Goal: Check status: Check status

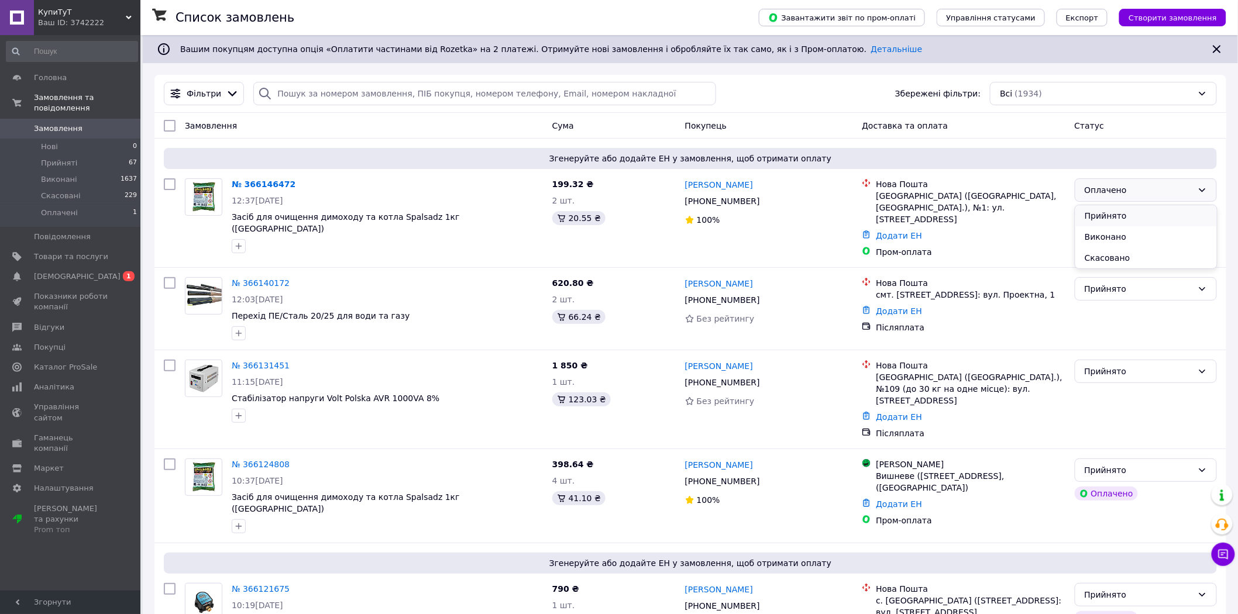
click at [1156, 214] on li "Прийнято" at bounding box center [1146, 215] width 142 height 21
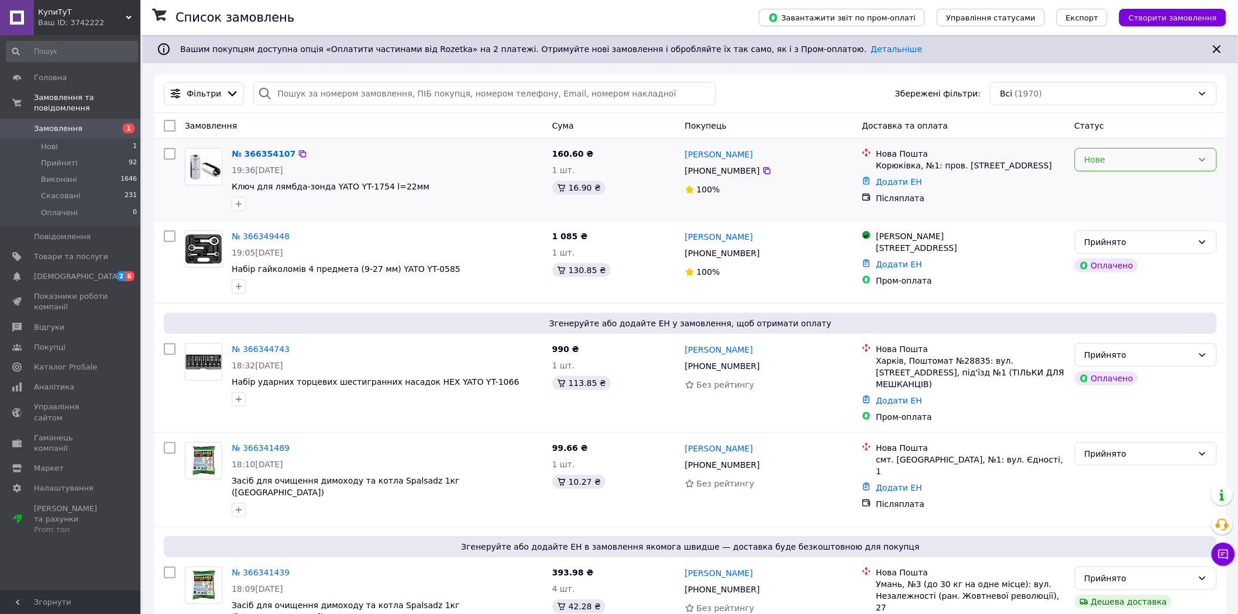
click at [1158, 163] on div "Нове" at bounding box center [1139, 159] width 108 height 13
click at [1145, 187] on li "Прийнято" at bounding box center [1146, 186] width 142 height 21
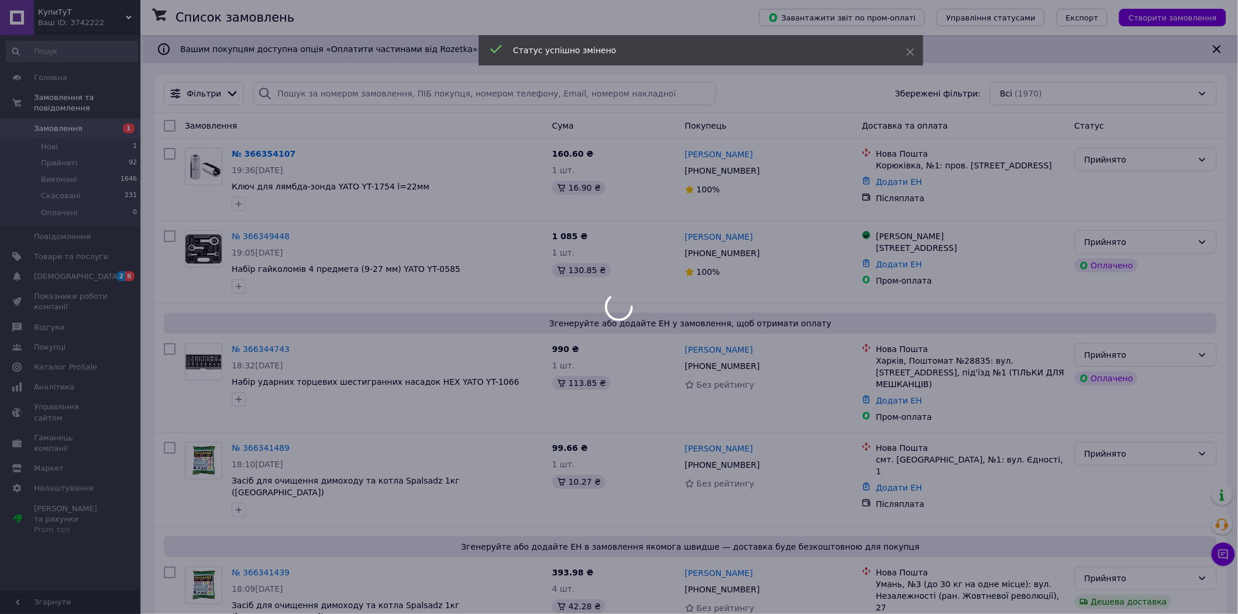
click at [1164, 240] on div at bounding box center [619, 307] width 1238 height 614
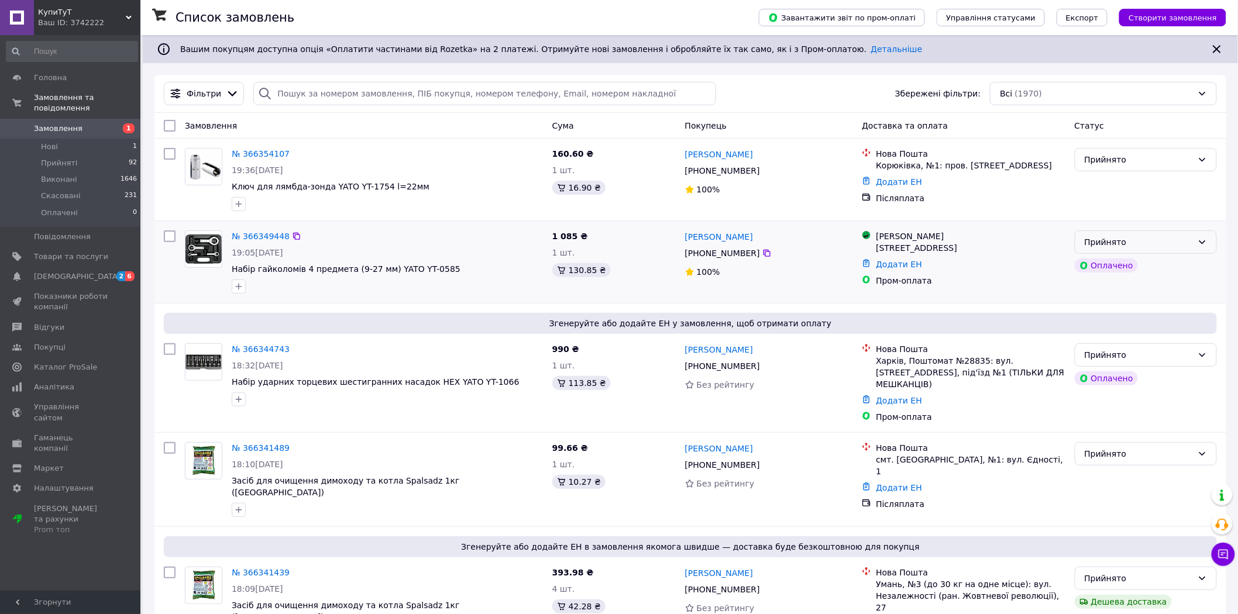
click at [1146, 237] on div "Прийнято" at bounding box center [1139, 242] width 108 height 13
click at [1136, 270] on li "Виконано" at bounding box center [1146, 268] width 142 height 21
click at [304, 92] on input "search" at bounding box center [484, 93] width 463 height 23
paste input "20451264694073"
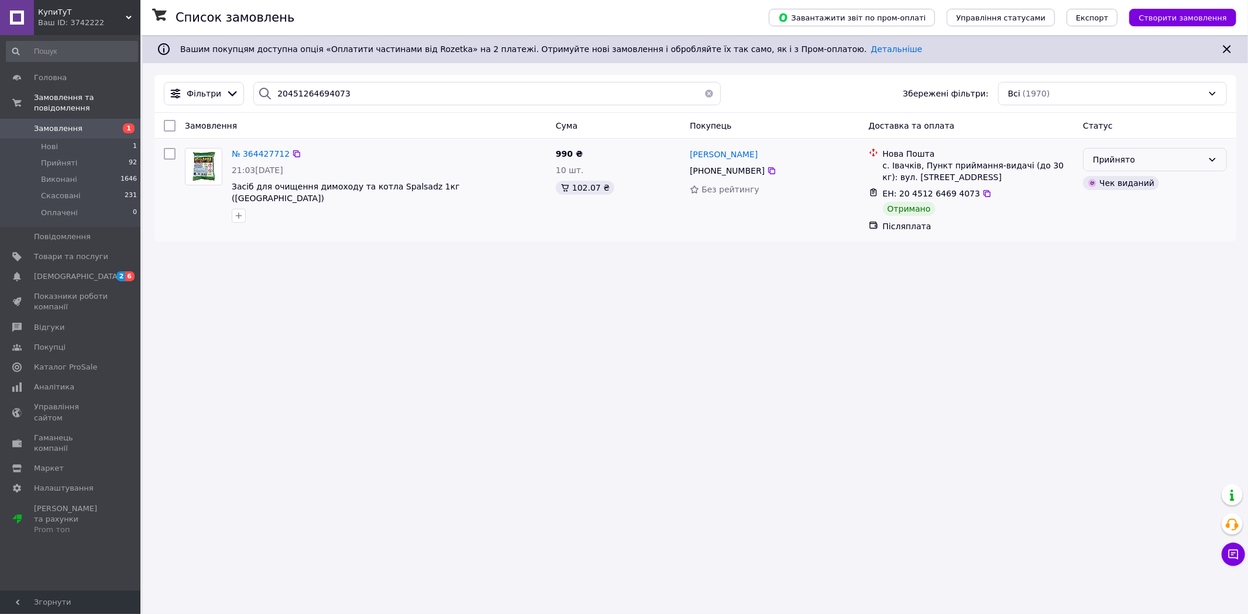
click at [1106, 160] on div "Прийнято" at bounding box center [1148, 159] width 110 height 13
click at [1118, 188] on li "Виконано" at bounding box center [1155, 186] width 143 height 21
drag, startPoint x: 369, startPoint y: 91, endPoint x: 256, endPoint y: 94, distance: 113.5
click at [256, 94] on div "20451264694073" at bounding box center [486, 93] width 467 height 23
paste input "716654"
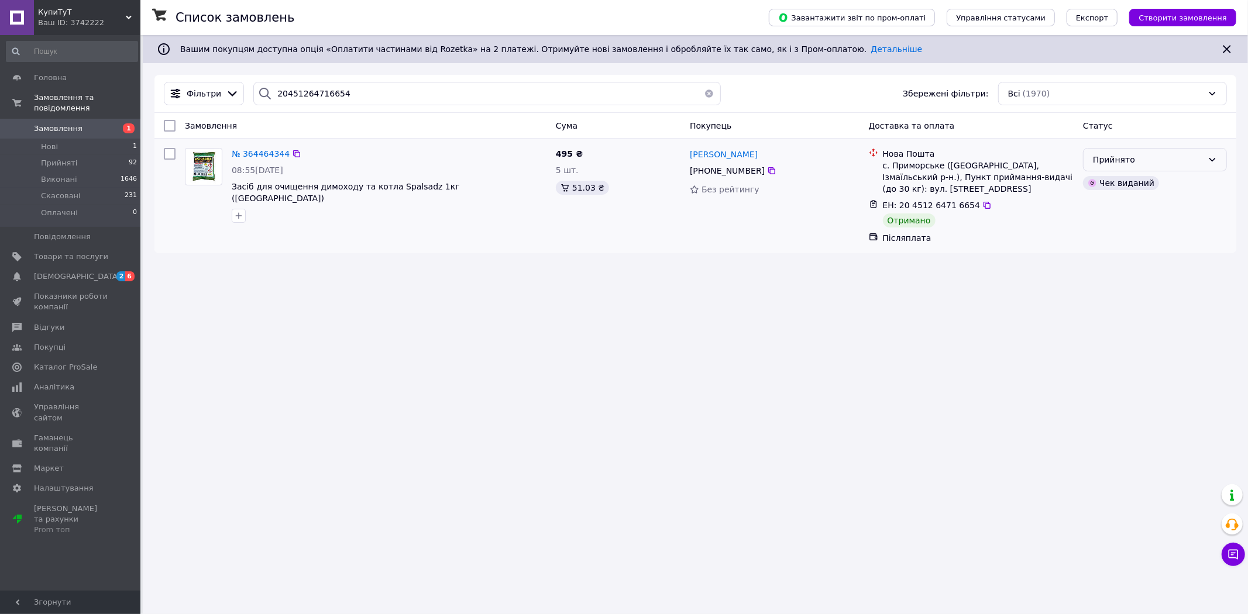
click at [1133, 156] on div "Прийнято" at bounding box center [1148, 159] width 110 height 13
click at [1135, 183] on li "Виконано" at bounding box center [1155, 186] width 143 height 21
drag, startPoint x: 349, startPoint y: 94, endPoint x: 256, endPoint y: 102, distance: 93.4
click at [256, 102] on div "20451264716654" at bounding box center [486, 93] width 467 height 23
paste input "29312"
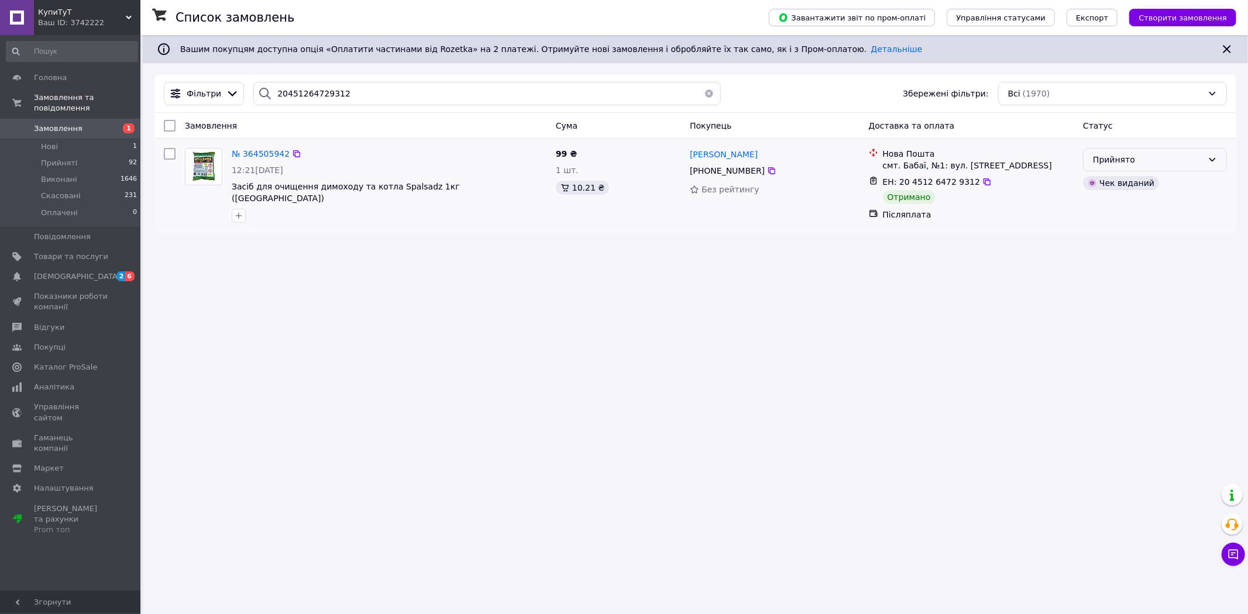
click at [1144, 160] on div "Прийнято" at bounding box center [1148, 159] width 110 height 13
click at [1149, 181] on li "Виконано" at bounding box center [1155, 186] width 143 height 21
drag, startPoint x: 341, startPoint y: 104, endPoint x: 257, endPoint y: 90, distance: 84.2
click at [257, 90] on div "Фільтри 20451264729312 Збережені фільтри: Всі (1970)" at bounding box center [695, 93] width 1072 height 23
paste input "5593483"
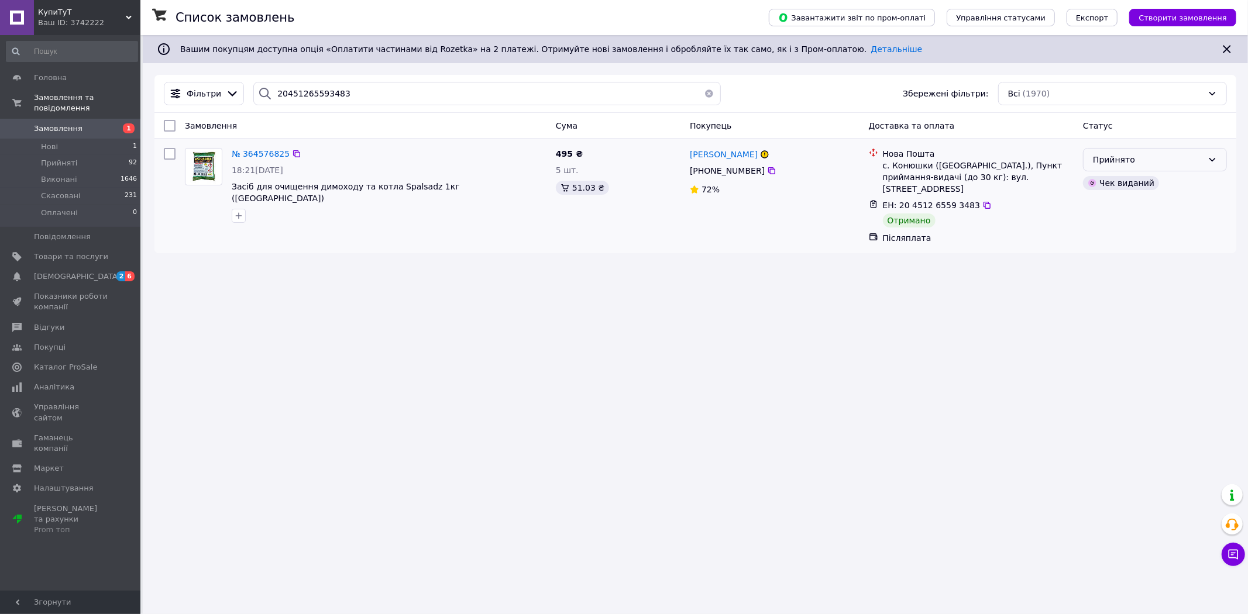
drag, startPoint x: 1143, startPoint y: 155, endPoint x: 1145, endPoint y: 171, distance: 16.5
click at [1143, 156] on div "Прийнято" at bounding box center [1148, 159] width 110 height 13
click at [1144, 183] on li "Виконано" at bounding box center [1155, 186] width 143 height 21
drag, startPoint x: 355, startPoint y: 88, endPoint x: 261, endPoint y: 105, distance: 95.2
click at [261, 105] on div "20451265593483" at bounding box center [486, 93] width 467 height 23
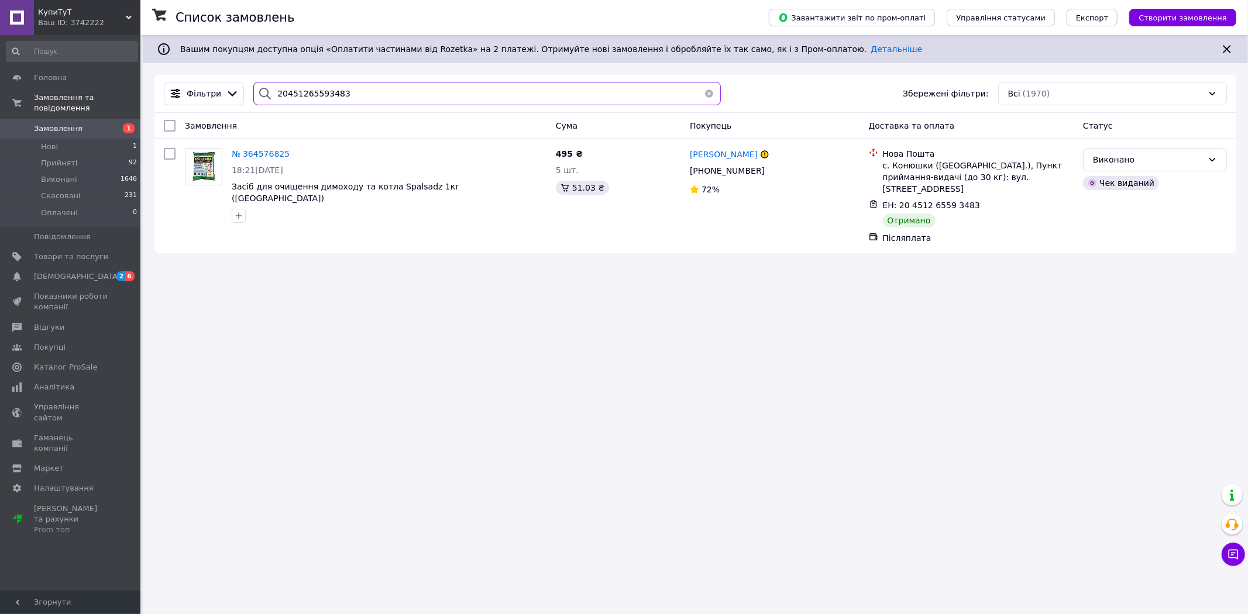
paste input "699860"
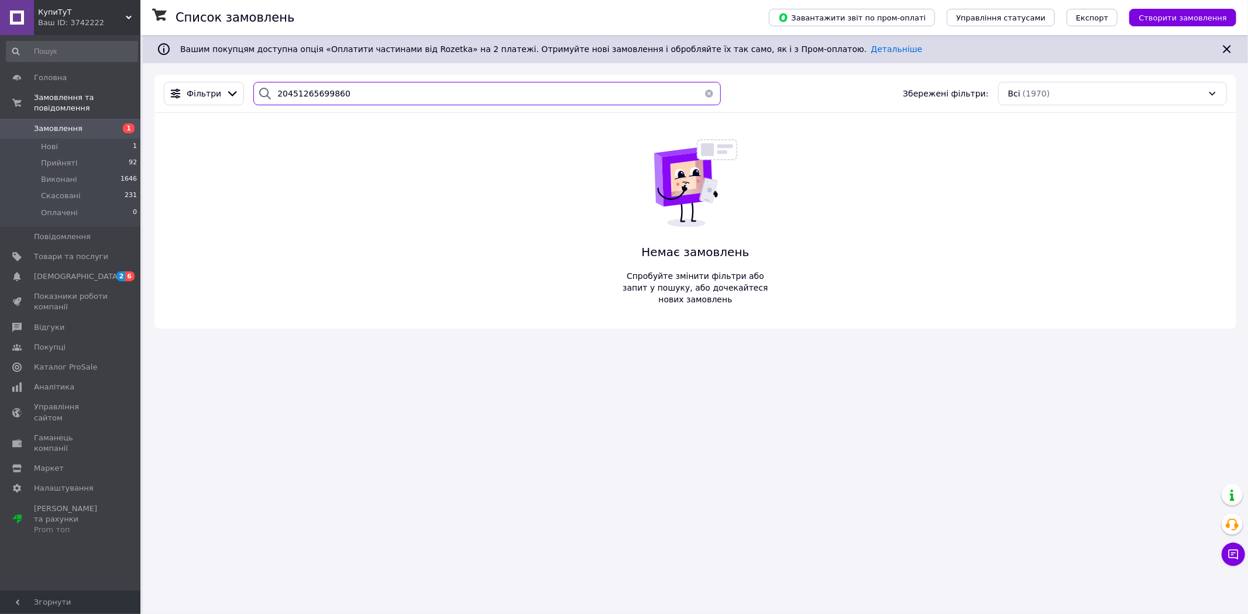
drag, startPoint x: 341, startPoint y: 99, endPoint x: 272, endPoint y: 108, distance: 68.9
click at [272, 108] on div "Фільтри 20451265699860 Збережені фільтри: Всі (1970)" at bounding box center [695, 94] width 1082 height 38
paste input "6804077"
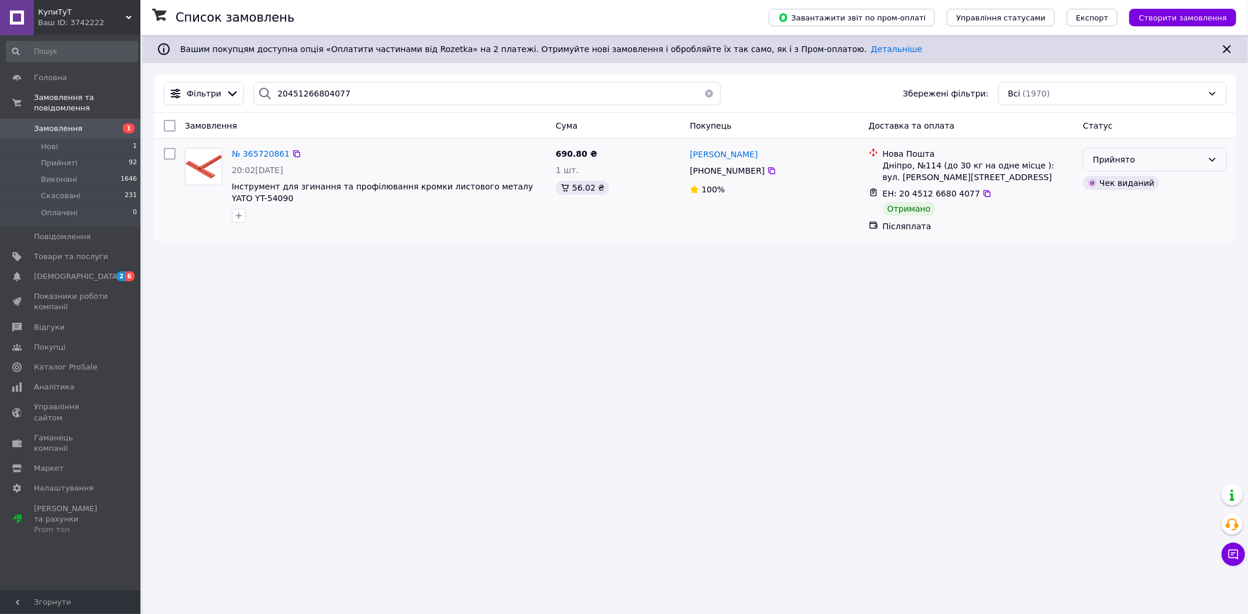
click at [1107, 161] on div "Прийнято" at bounding box center [1148, 159] width 110 height 13
click at [1110, 185] on li "Виконано" at bounding box center [1155, 186] width 143 height 21
drag, startPoint x: 348, startPoint y: 95, endPoint x: 247, endPoint y: 104, distance: 101.6
click at [249, 104] on div "20451266804077" at bounding box center [487, 93] width 477 height 23
paste input "4754225"
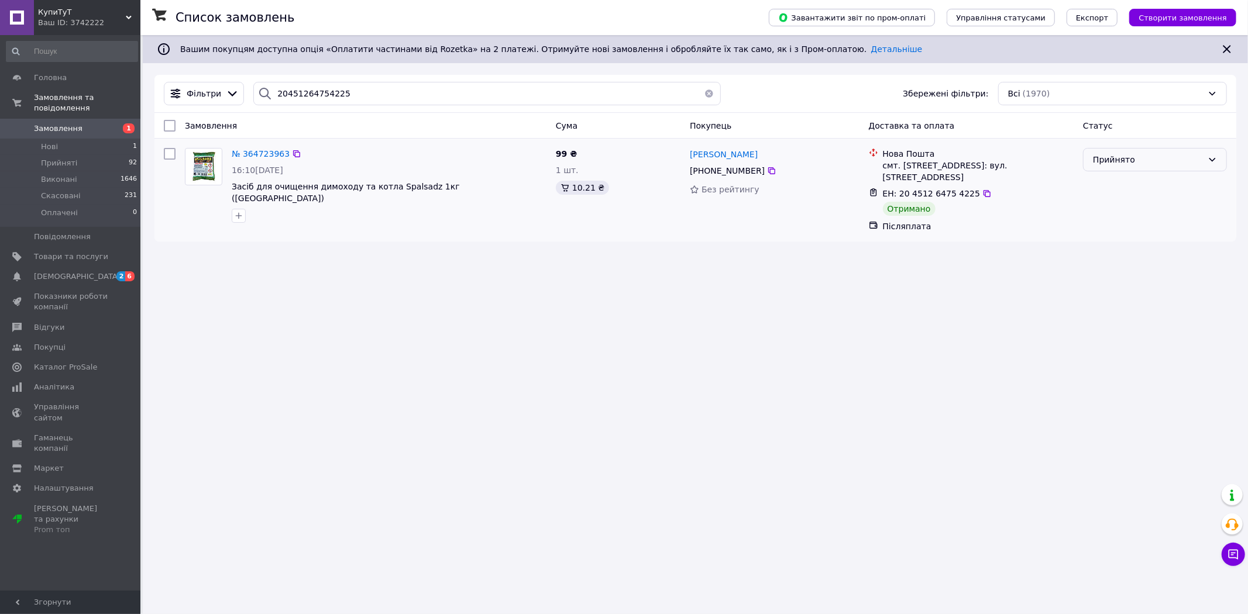
click at [1153, 169] on div "Прийнято" at bounding box center [1155, 159] width 144 height 23
click at [1145, 185] on li "Виконано" at bounding box center [1155, 186] width 143 height 21
drag, startPoint x: 338, startPoint y: 95, endPoint x: 264, endPoint y: 111, distance: 76.1
click at [262, 111] on div "Фільтри 20451264754225 Збережені фільтри: Всі (1970)" at bounding box center [695, 94] width 1082 height 38
paste input "7977234"
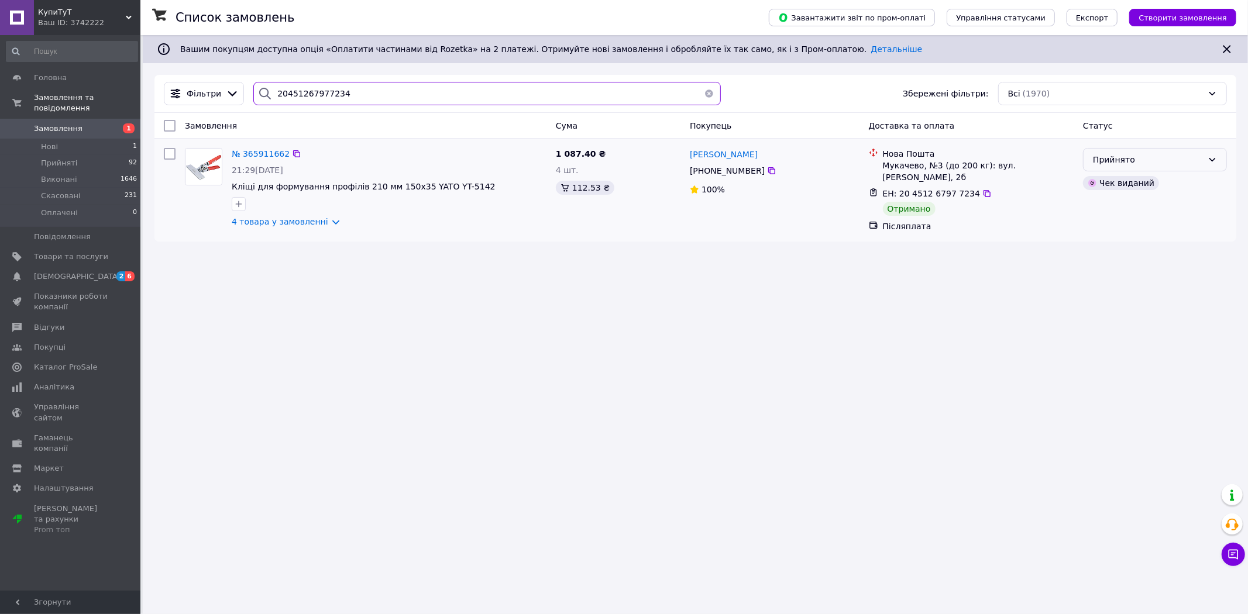
type input "20451267977234"
click at [1133, 167] on div "Прийнято" at bounding box center [1155, 159] width 144 height 23
click at [1125, 176] on li "Виконано" at bounding box center [1155, 186] width 143 height 21
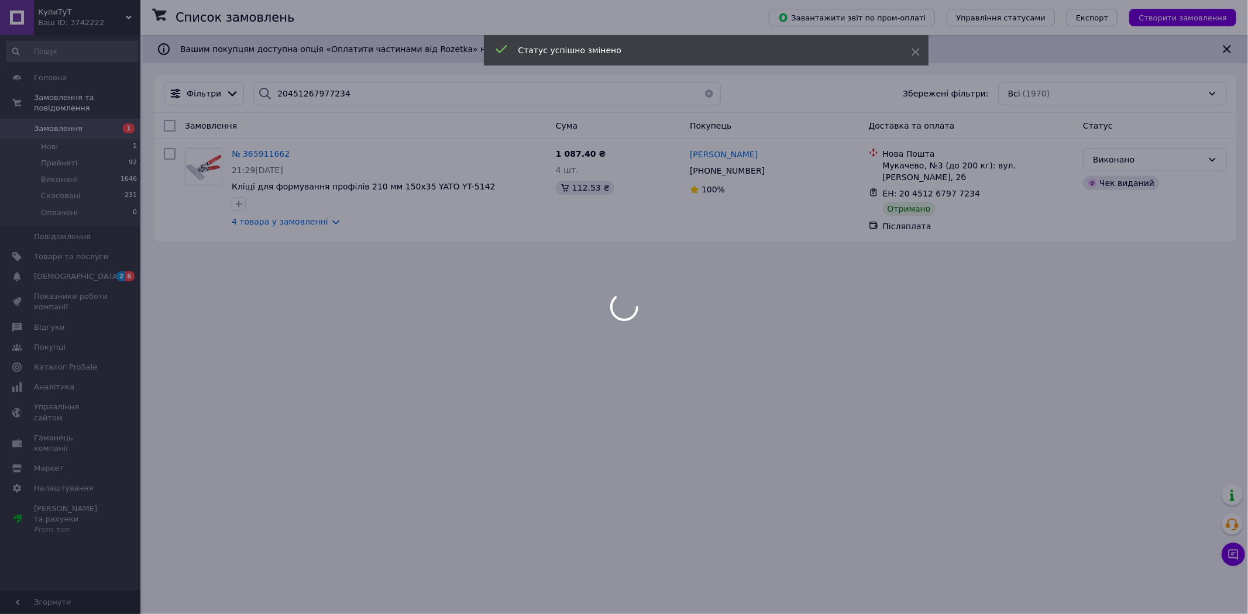
click at [274, 223] on div at bounding box center [624, 307] width 1248 height 614
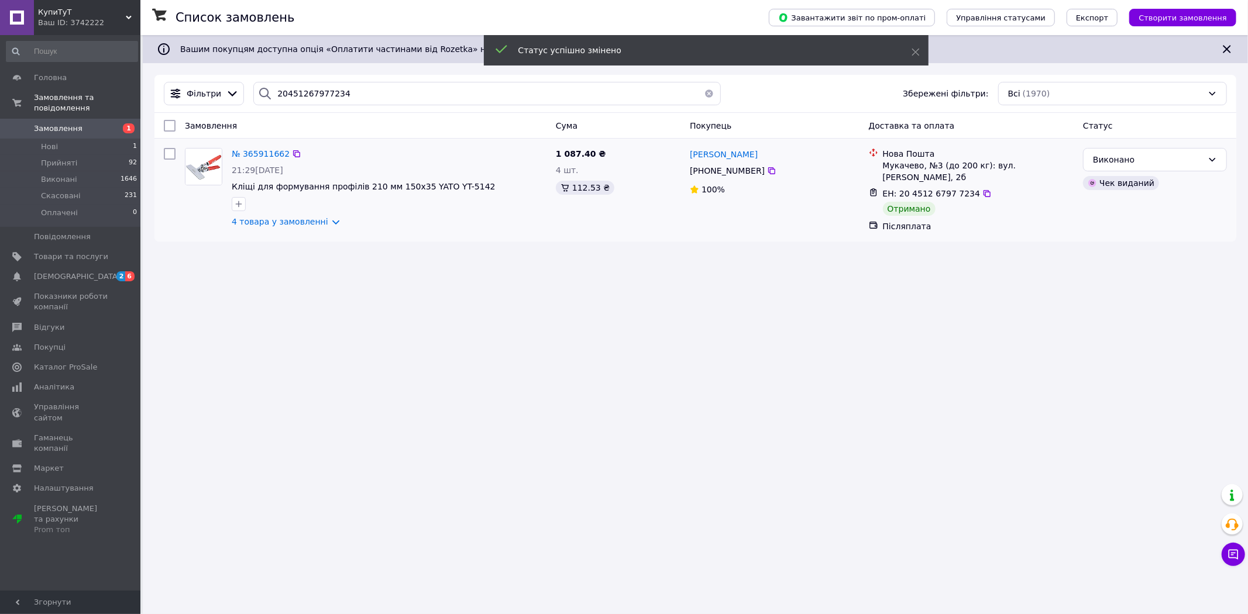
click at [322, 229] on div "№ 365911662 21:29, 09.10.2025 Кліщі для формування профілів 210 мм 150x35 YATO …" at bounding box center [389, 187] width 324 height 89
click at [320, 223] on link "4 товара у замовленні" at bounding box center [280, 221] width 97 height 9
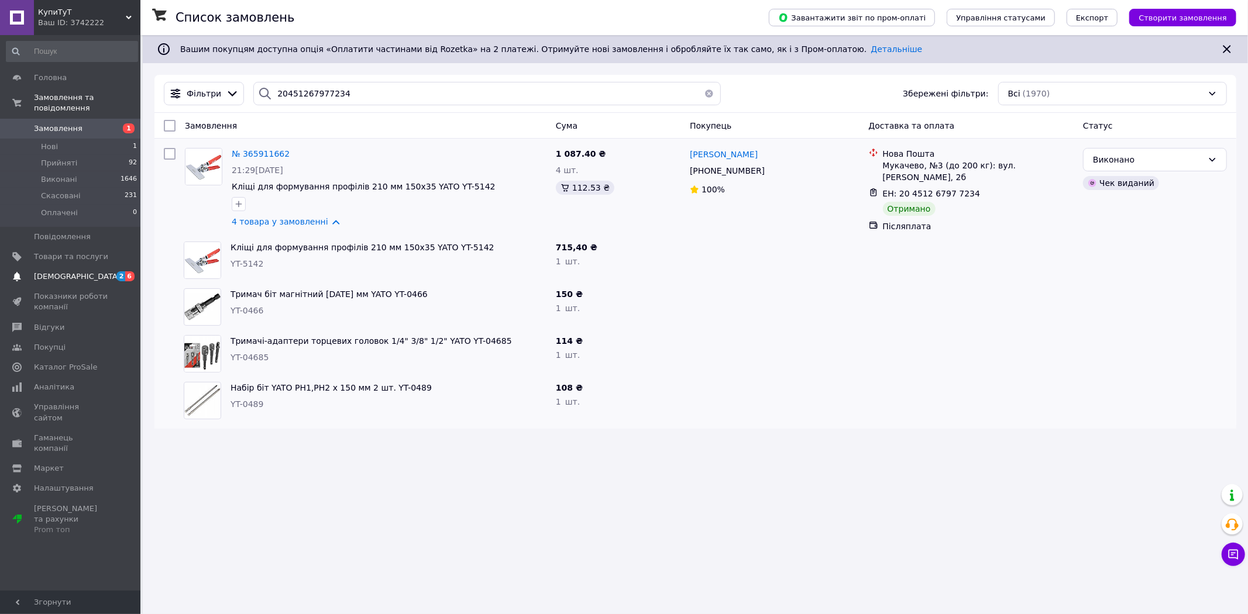
click at [59, 271] on span "[DEMOGRAPHIC_DATA]" at bounding box center [77, 276] width 87 height 11
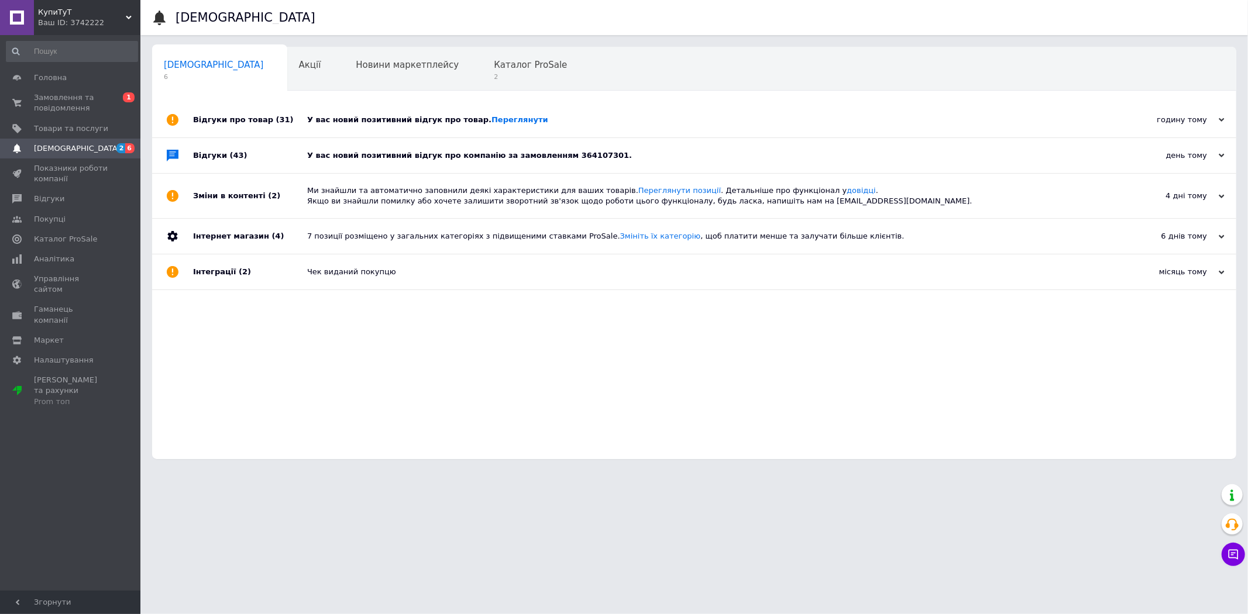
click at [597, 155] on div "У вас новий позитивний відгук про компанію за замовленням 364107301." at bounding box center [707, 155] width 800 height 11
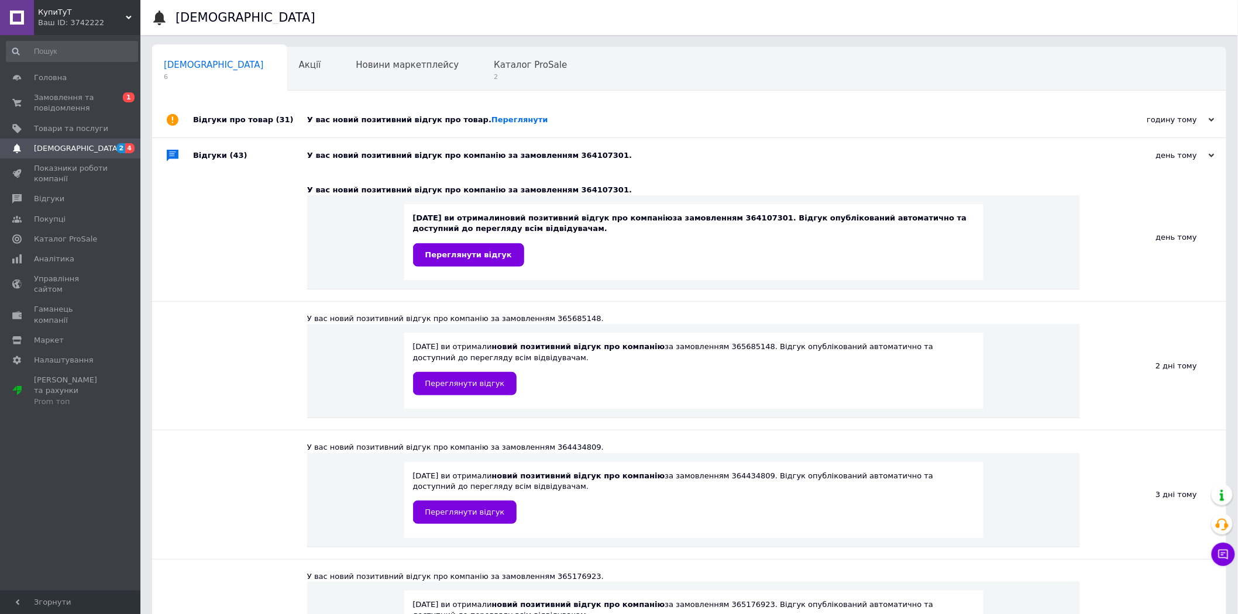
click at [548, 123] on div "У вас новий позитивний відгук про товар. Переглянути" at bounding box center [702, 120] width 790 height 11
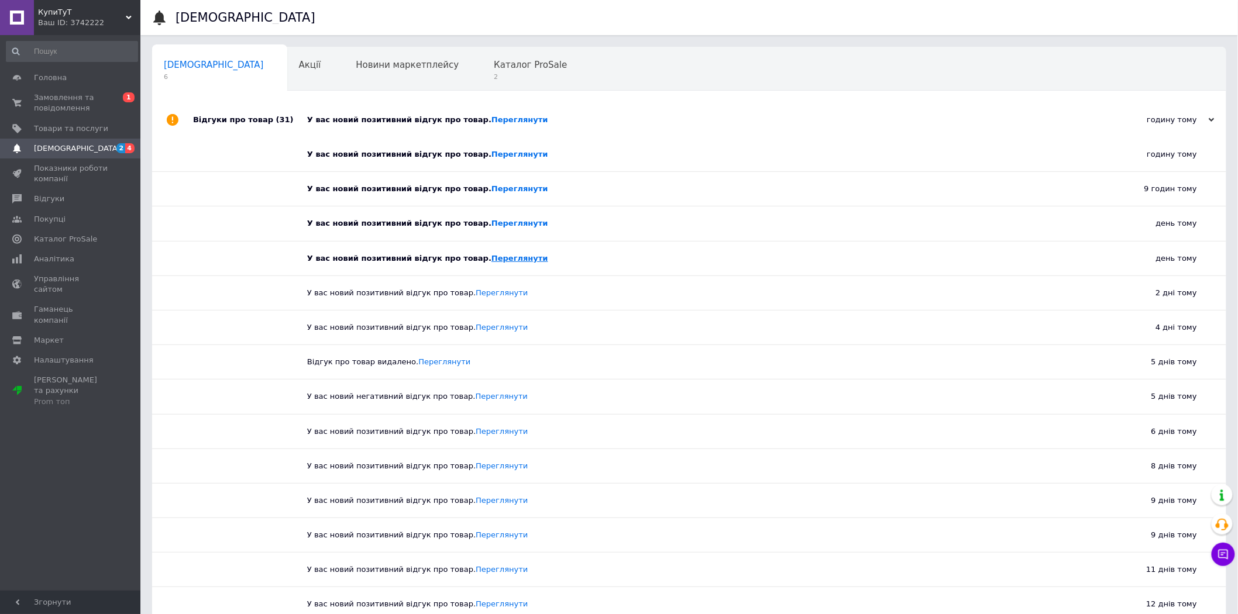
click at [508, 260] on link "Переглянути" at bounding box center [519, 258] width 57 height 9
click at [79, 95] on span "Замовлення та повідомлення" at bounding box center [71, 102] width 74 height 21
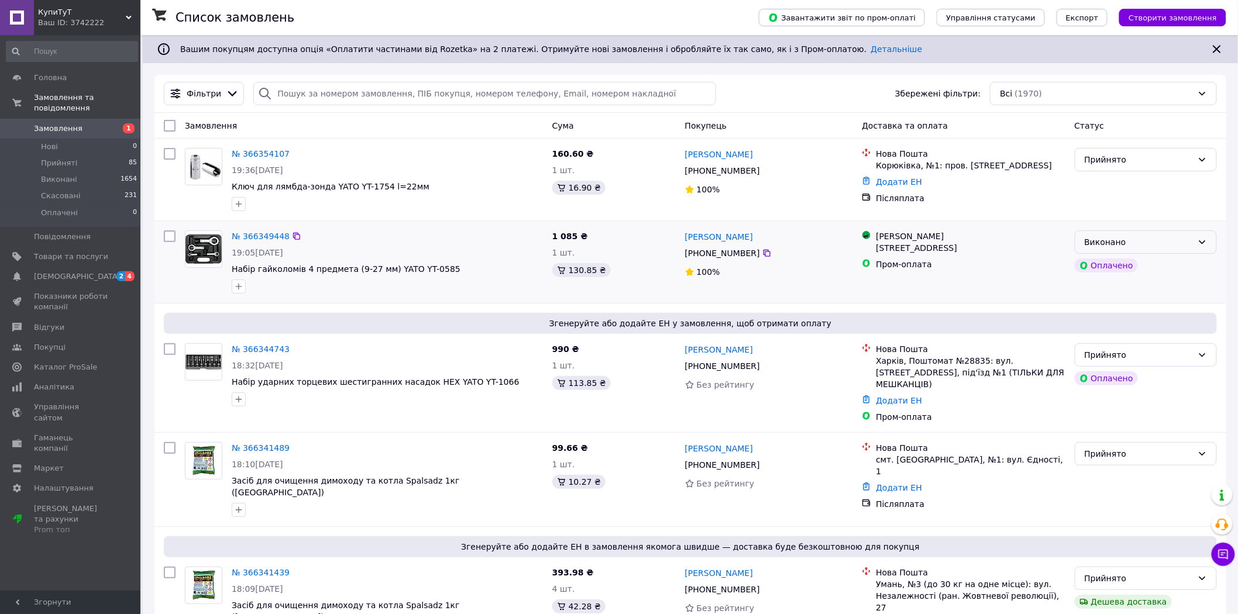
click at [1159, 237] on div "Виконано" at bounding box center [1139, 242] width 108 height 13
click at [1133, 266] on li "Прийнято" at bounding box center [1146, 268] width 142 height 21
drag, startPoint x: 346, startPoint y: 178, endPoint x: 375, endPoint y: 180, distance: 28.7
click at [375, 180] on div "№ 366354107 19:36, 12.10.2025 Ключ для лямбда-зонда YATO YT-1754 l=22мм" at bounding box center [387, 179] width 321 height 73
copy span "YT-1754"
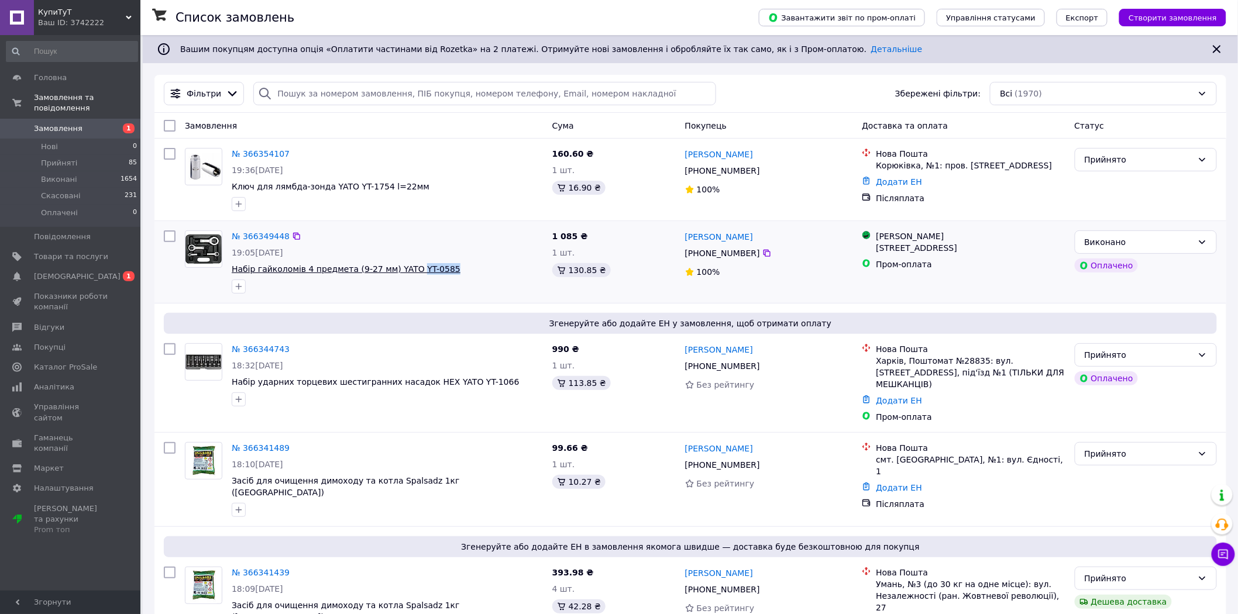
drag, startPoint x: 441, startPoint y: 271, endPoint x: 404, endPoint y: 264, distance: 38.0
click at [404, 264] on span "Набір гайколомів 4 предмета (9-27 мм) YATO YT-0585" at bounding box center [387, 269] width 311 height 12
copy span "YT-0585"
click at [826, 82] on div "Фільтри Збережені фільтри: Всі (1970)" at bounding box center [690, 93] width 1062 height 23
click at [829, 84] on div "Фільтри Збережені фільтри: Всі (1970)" at bounding box center [690, 93] width 1062 height 23
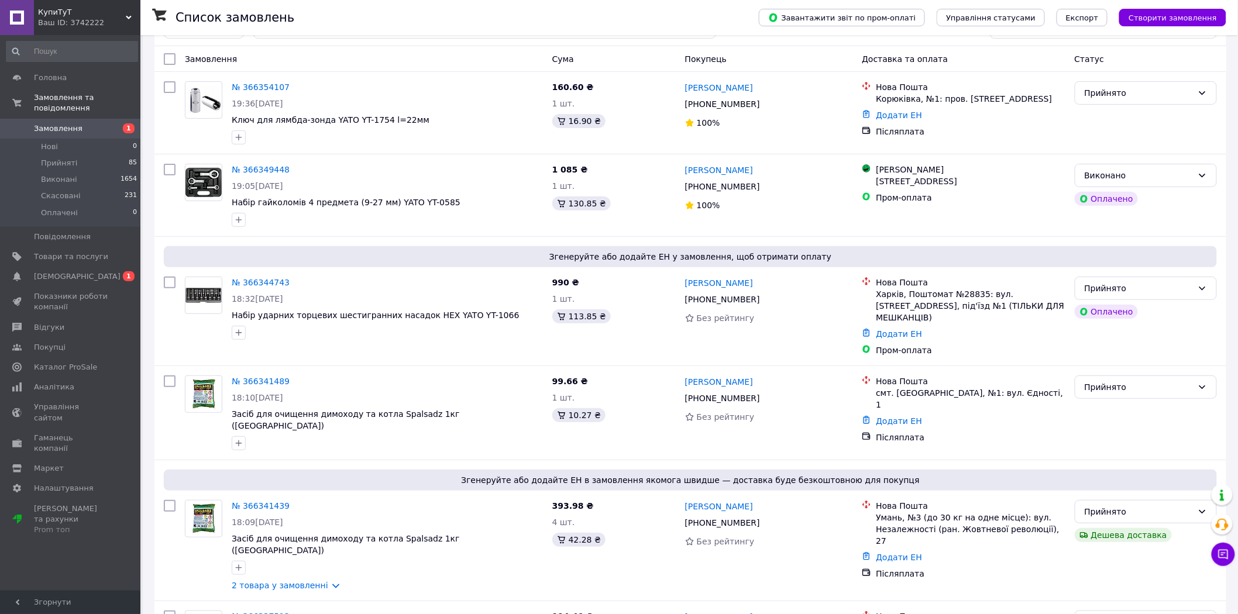
scroll to position [156, 0]
